Goal: Task Accomplishment & Management: Use online tool/utility

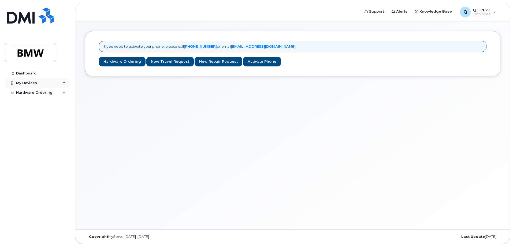
click at [36, 84] on div "My Devices" at bounding box center [37, 83] width 65 height 10
click at [36, 102] on div "Hardware Ordering" at bounding box center [34, 103] width 36 height 4
click at [30, 74] on div "Dashboard" at bounding box center [26, 73] width 20 height 4
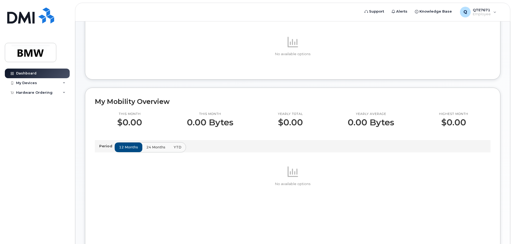
scroll to position [80, 0]
click at [483, 15] on span "Employee" at bounding box center [482, 14] width 18 height 4
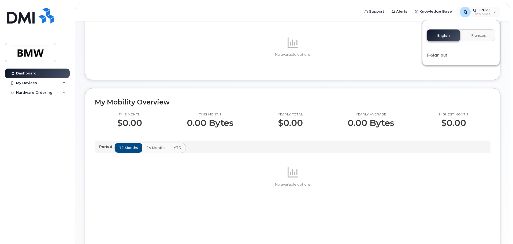
click at [392, 37] on div "No available options" at bounding box center [293, 46] width 396 height 47
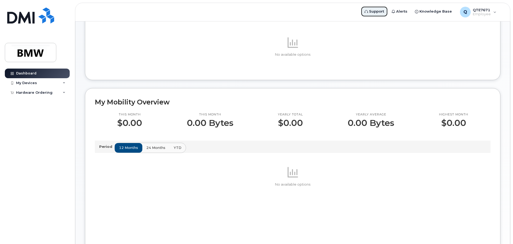
click at [381, 14] on span "Support" at bounding box center [376, 11] width 15 height 5
click at [29, 83] on div "My Devices" at bounding box center [26, 83] width 21 height 4
click at [26, 93] on div "Add Device" at bounding box center [28, 93] width 21 height 5
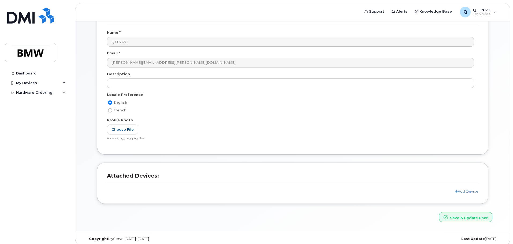
scroll to position [51, 0]
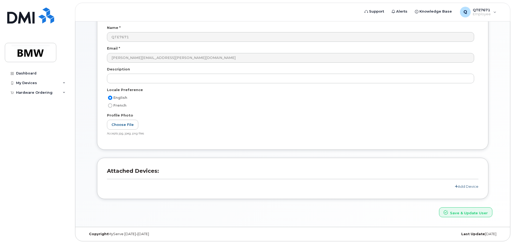
click at [469, 188] on link "Add Device" at bounding box center [467, 186] width 24 height 4
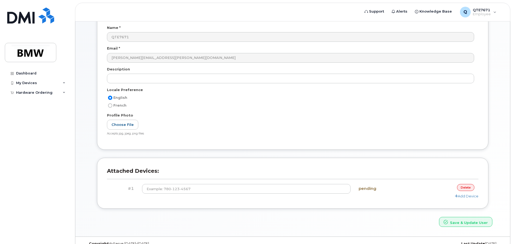
click at [464, 188] on link "delete" at bounding box center [465, 187] width 17 height 7
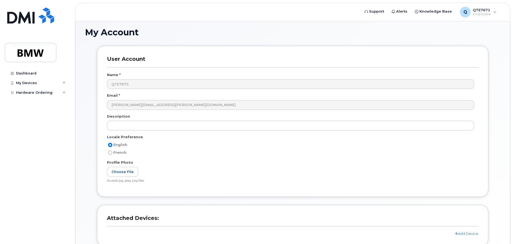
scroll to position [0, 0]
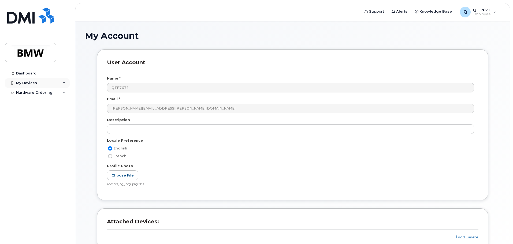
click at [23, 85] on div "My Devices" at bounding box center [26, 83] width 21 height 4
click at [28, 74] on div "Dashboard" at bounding box center [26, 73] width 20 height 4
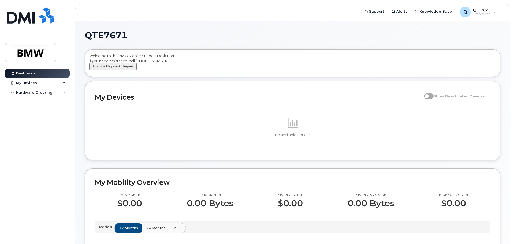
click at [117, 70] on button "Submit a Helpdesk Request" at bounding box center [112, 66] width 47 height 7
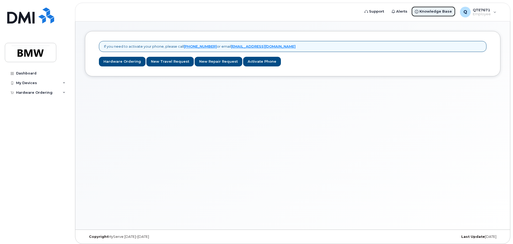
click at [438, 13] on span "Knowledge Base" at bounding box center [435, 11] width 32 height 5
drag, startPoint x: 256, startPoint y: 132, endPoint x: 258, endPoint y: 129, distance: 3.4
click at [256, 132] on div "If you need to activate your phone, please call [PHONE_NUMBER] or email [EMAIL_…" at bounding box center [292, 125] width 435 height 208
click at [120, 63] on link "Hardware Ordering" at bounding box center [122, 62] width 47 height 10
click at [228, 164] on div "If you need to activate your phone, please call [PHONE_NUMBER] or email [EMAIL_…" at bounding box center [292, 125] width 435 height 208
